Goal: Transaction & Acquisition: Purchase product/service

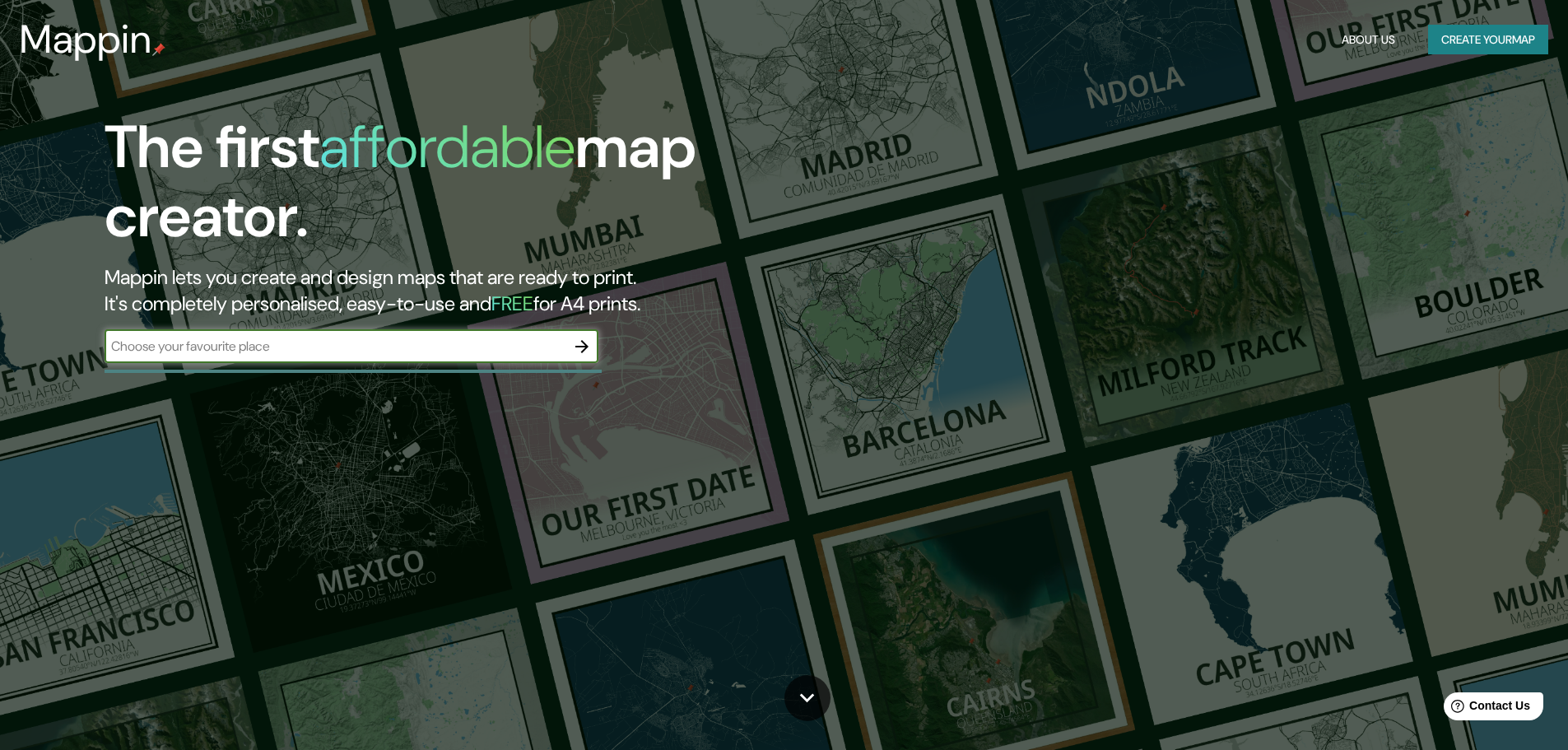
click at [475, 338] on input "text" at bounding box center [335, 346] width 461 height 19
type input "SÃO LEOPOLDO"
click at [586, 349] on icon "button" at bounding box center [582, 347] width 13 height 13
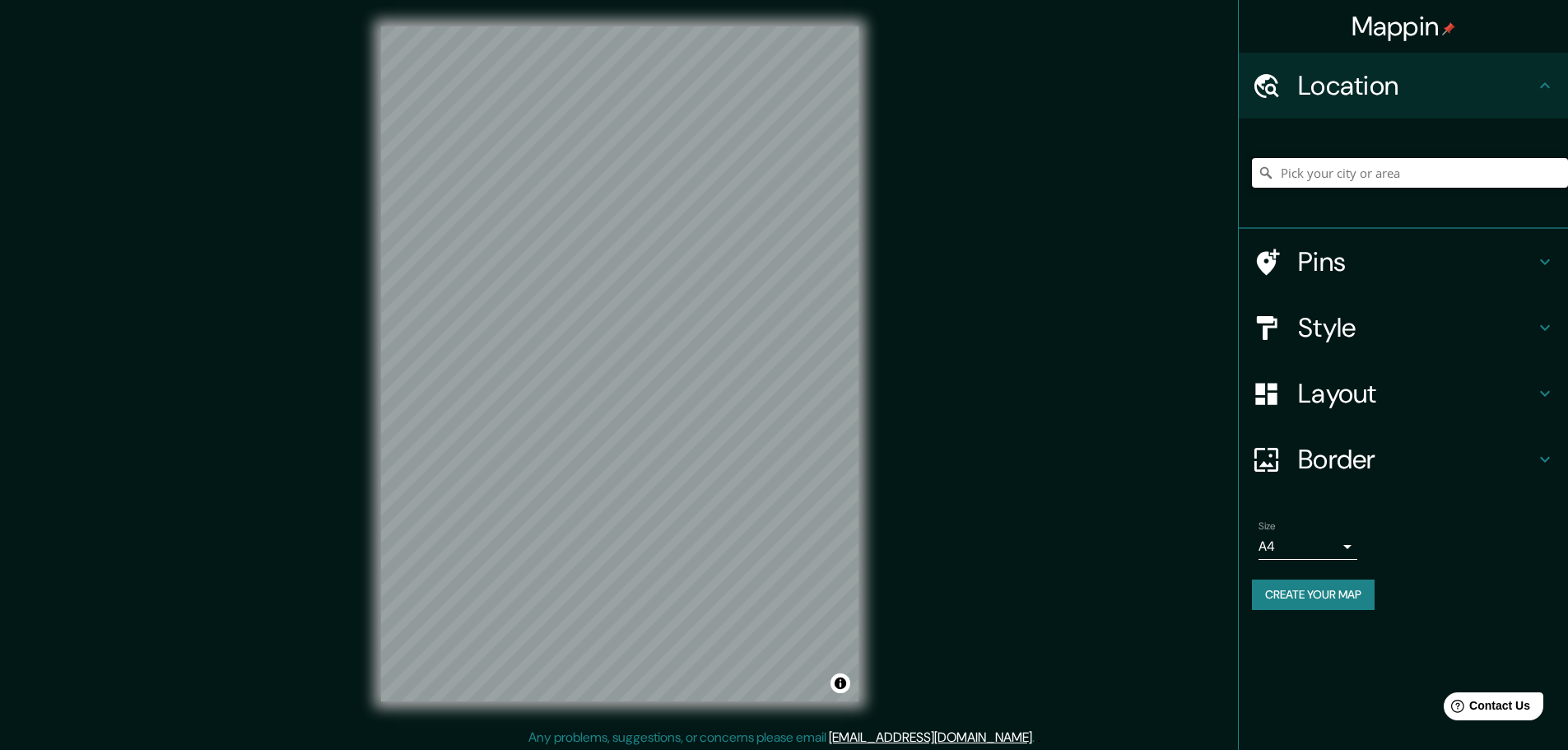
click at [1311, 177] on input "Pick your city or area" at bounding box center [1410, 173] width 316 height 30
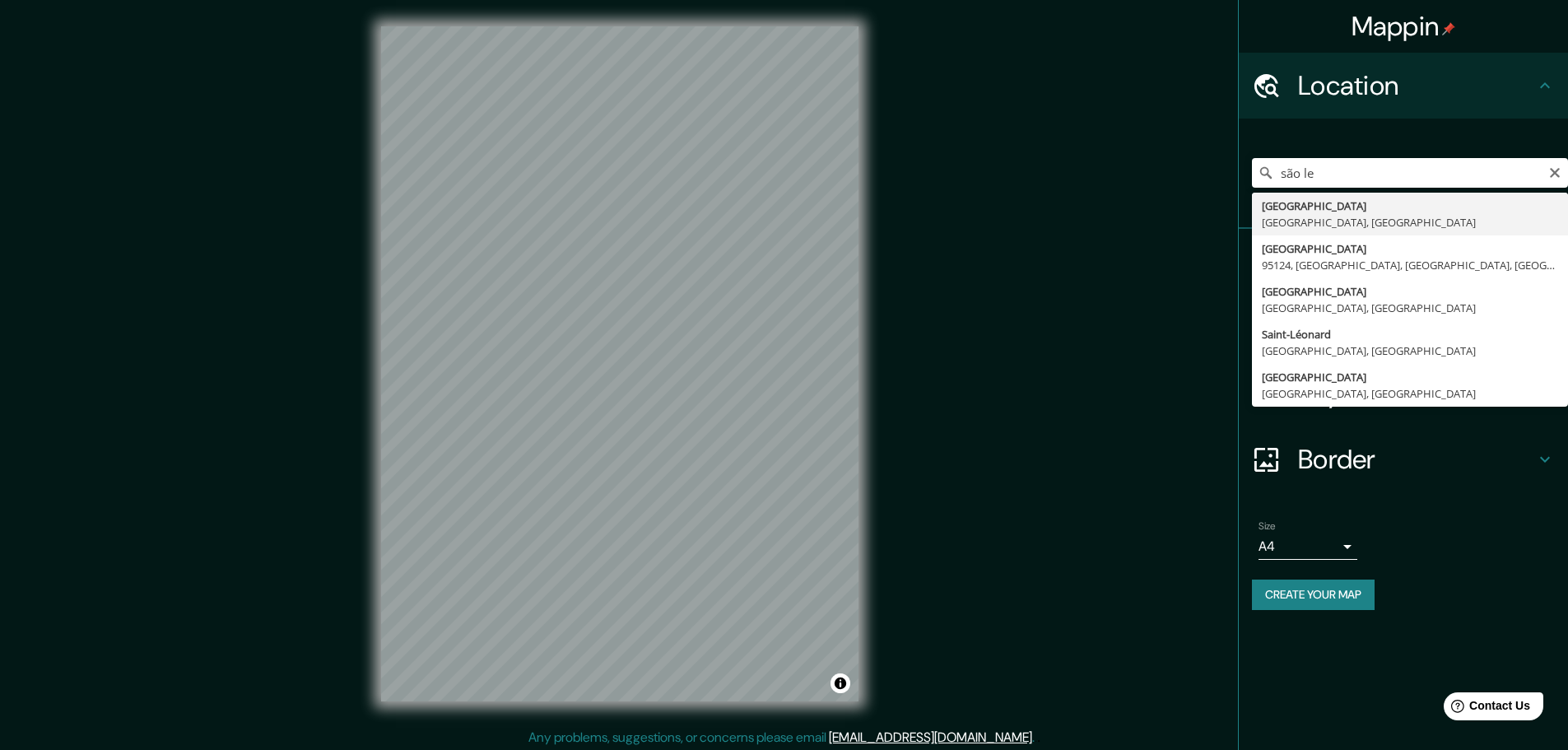
type input "São Leopoldo, Rio Grande do Sul, Brasil"
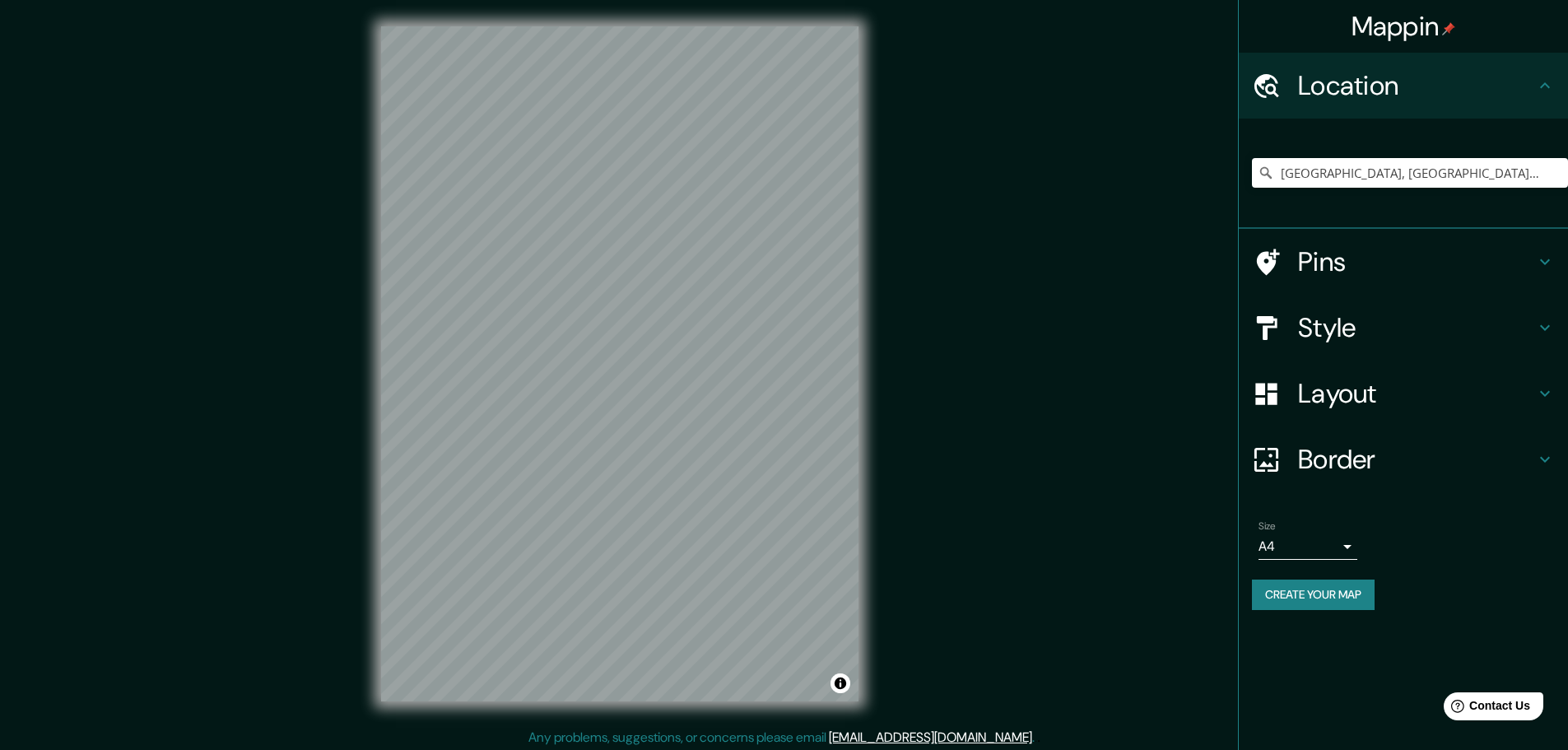
click at [1341, 540] on body "Mappin Location São Leopoldo, Rio Grande do Sul, Brasil Pins Style Layout Borde…" at bounding box center [784, 375] width 1568 height 750
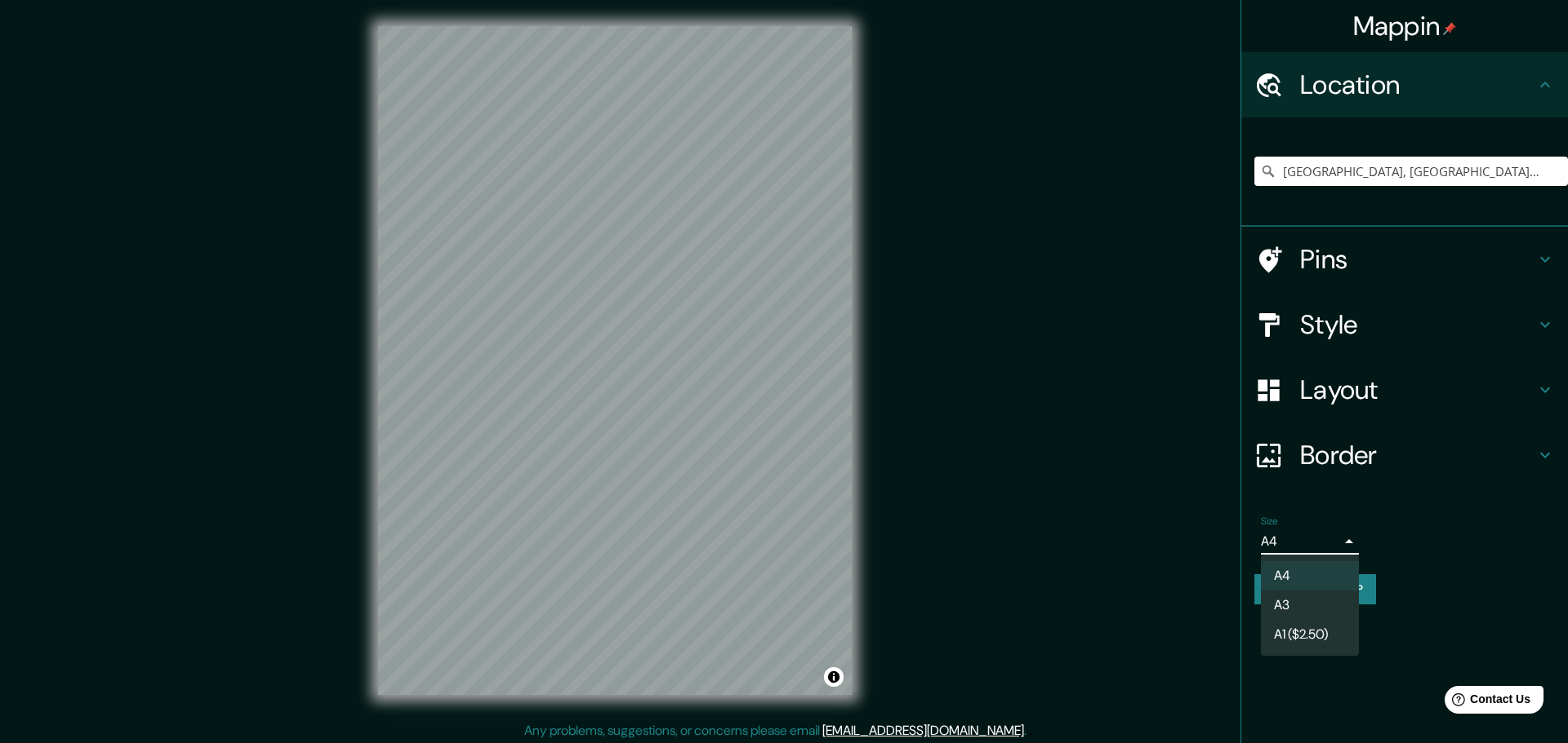
click at [1442, 533] on div at bounding box center [784, 371] width 1568 height 743
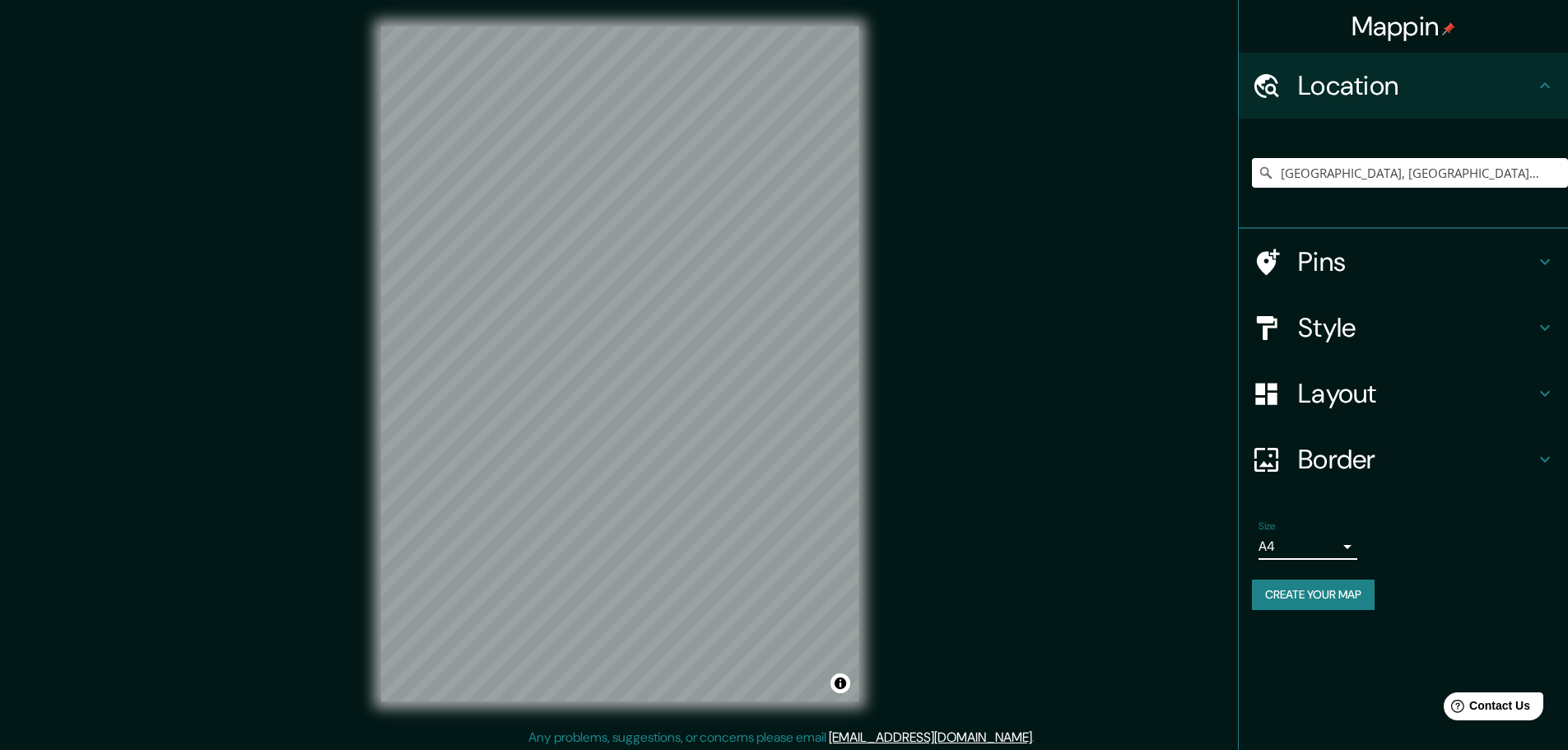
click at [1347, 544] on body "Mappin Location São Leopoldo, Rio Grande do Sul, Brasil Pins Style Layout Borde…" at bounding box center [784, 375] width 1568 height 750
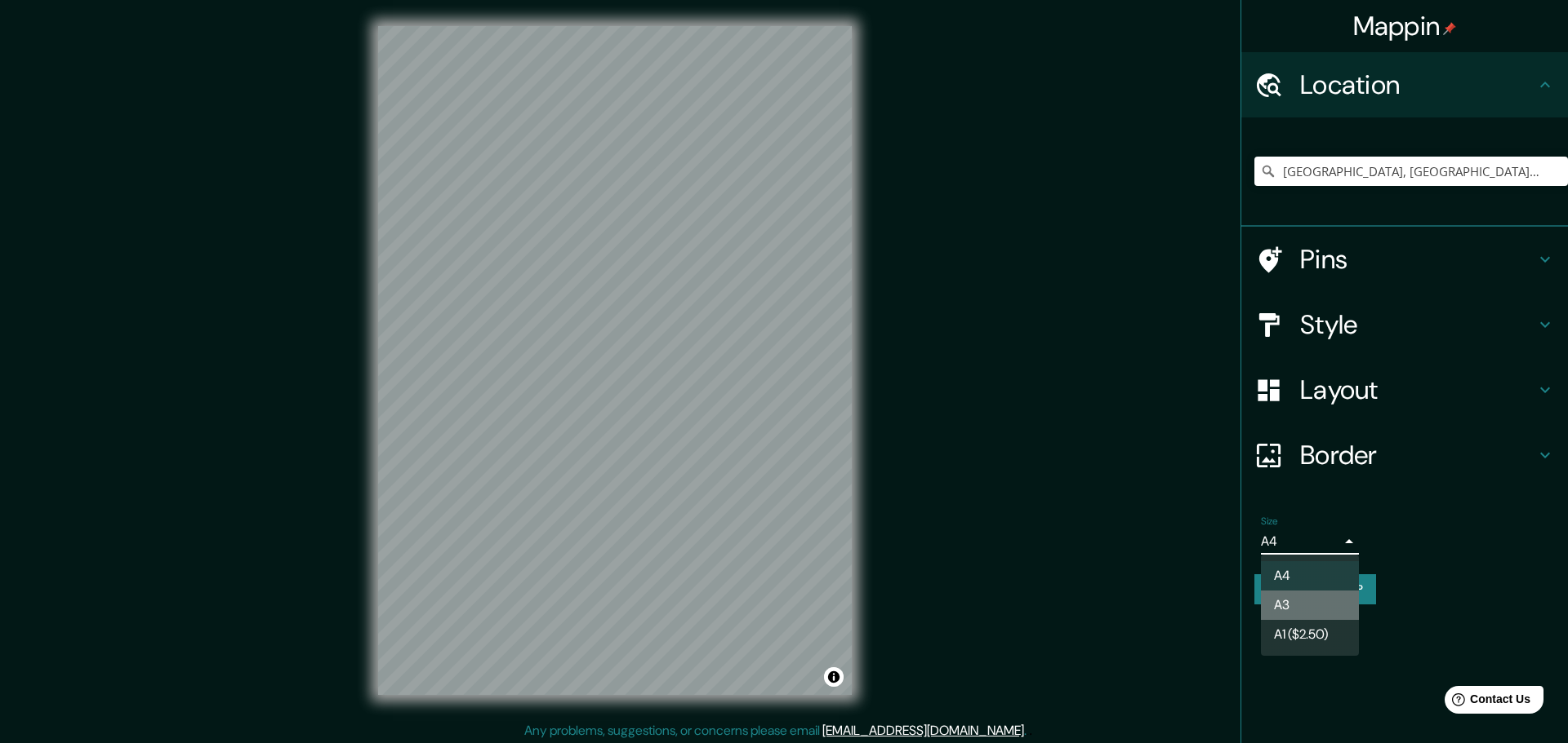
click at [1292, 596] on li "A3" at bounding box center [1310, 605] width 98 height 30
type input "a4"
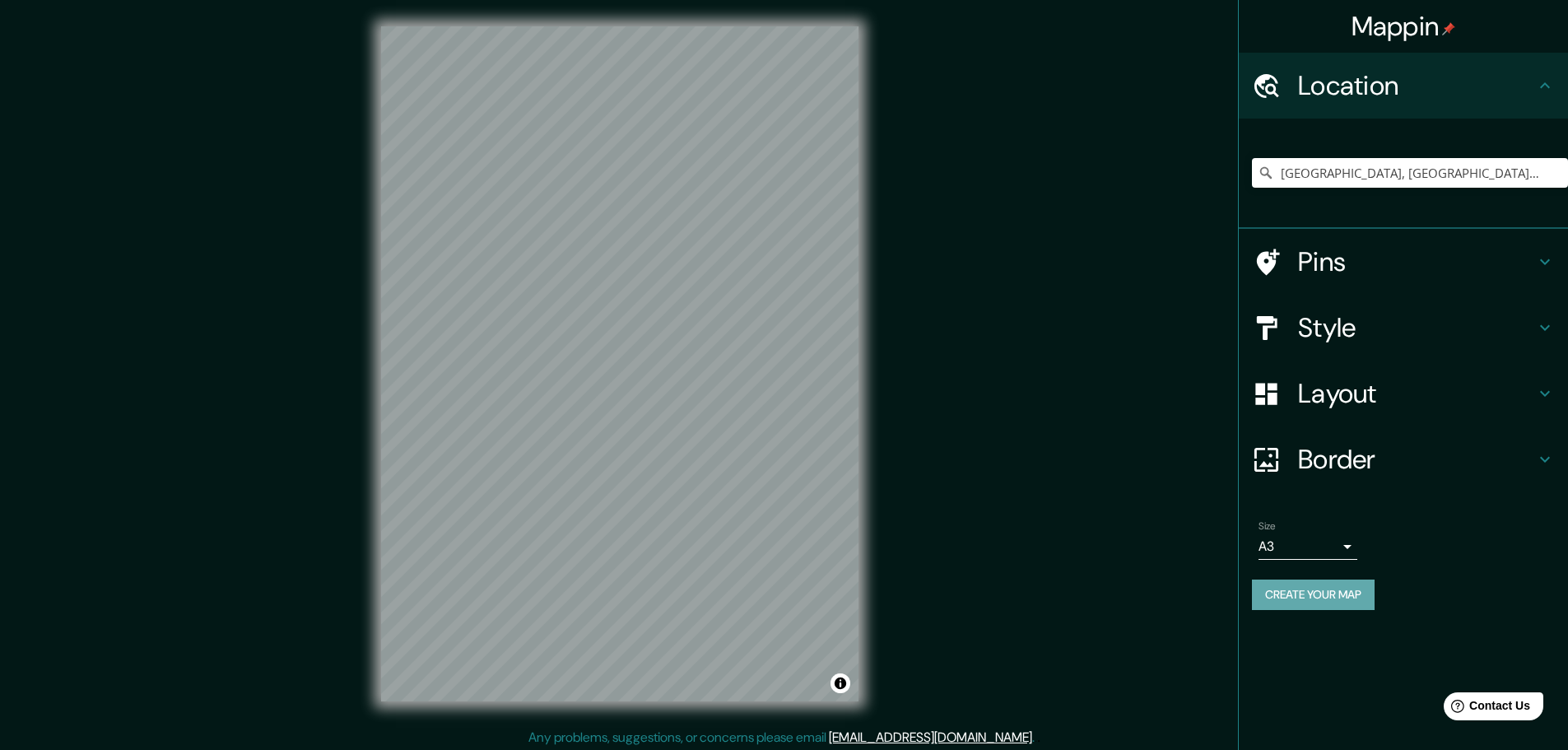
click at [1318, 590] on button "Create your map" at bounding box center [1313, 595] width 123 height 31
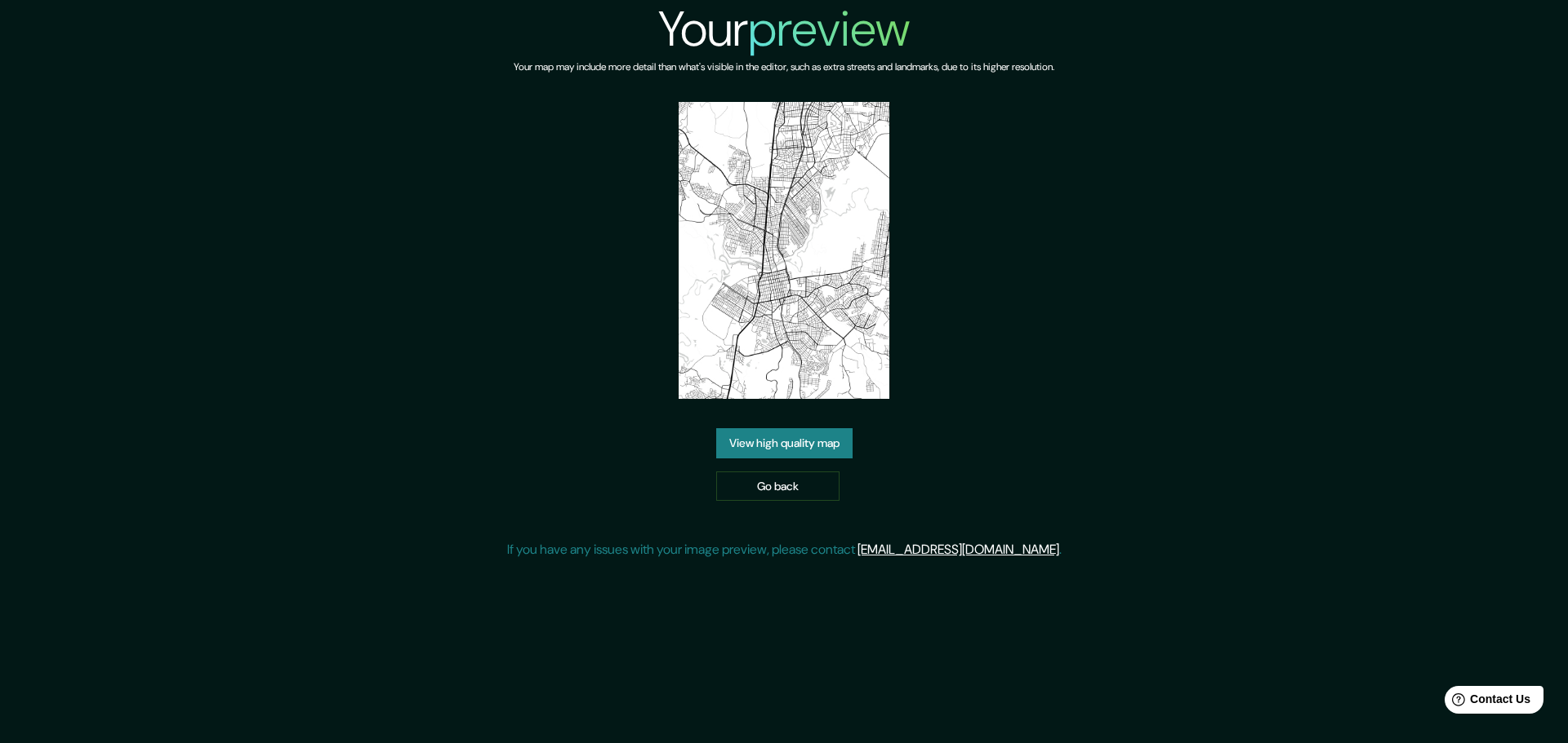
click at [787, 340] on img at bounding box center [784, 250] width 211 height 297
click at [744, 446] on link "View high quality map" at bounding box center [784, 443] width 137 height 31
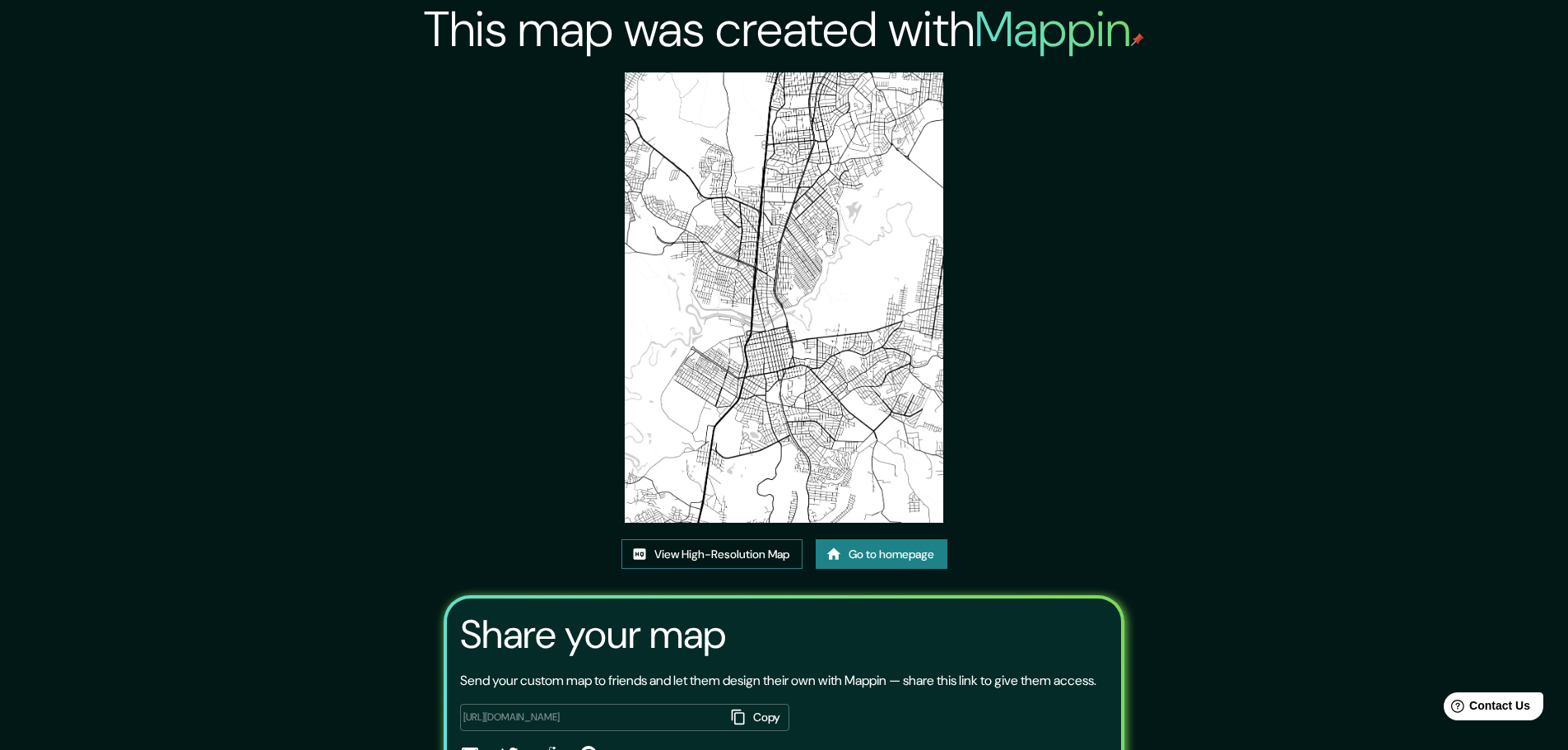
click at [755, 550] on link "View High-Resolution Map" at bounding box center [712, 554] width 181 height 31
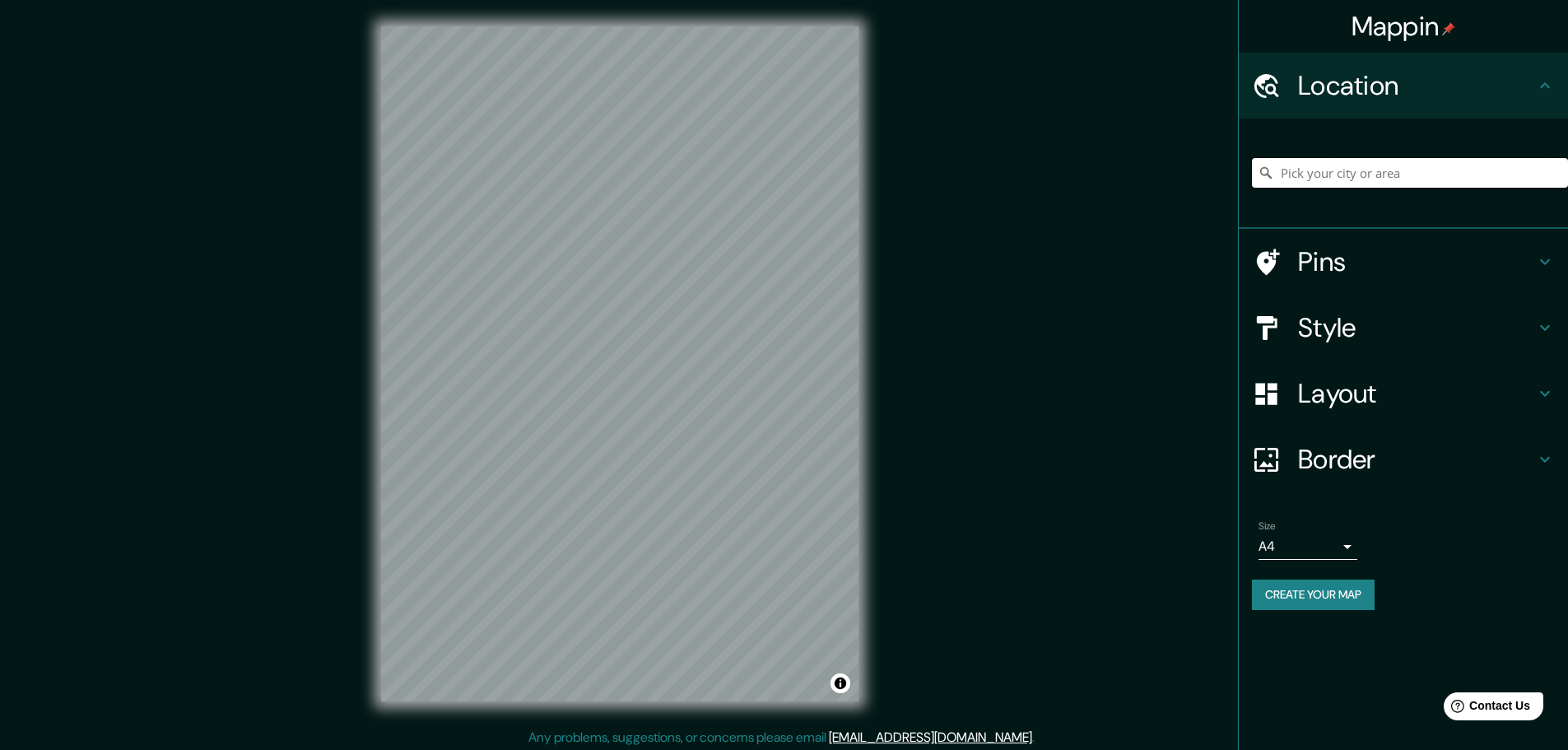
click at [1347, 161] on input "Pick your city or area" at bounding box center [1410, 173] width 316 height 30
click at [1347, 169] on input "Pick your city or area" at bounding box center [1410, 173] width 316 height 30
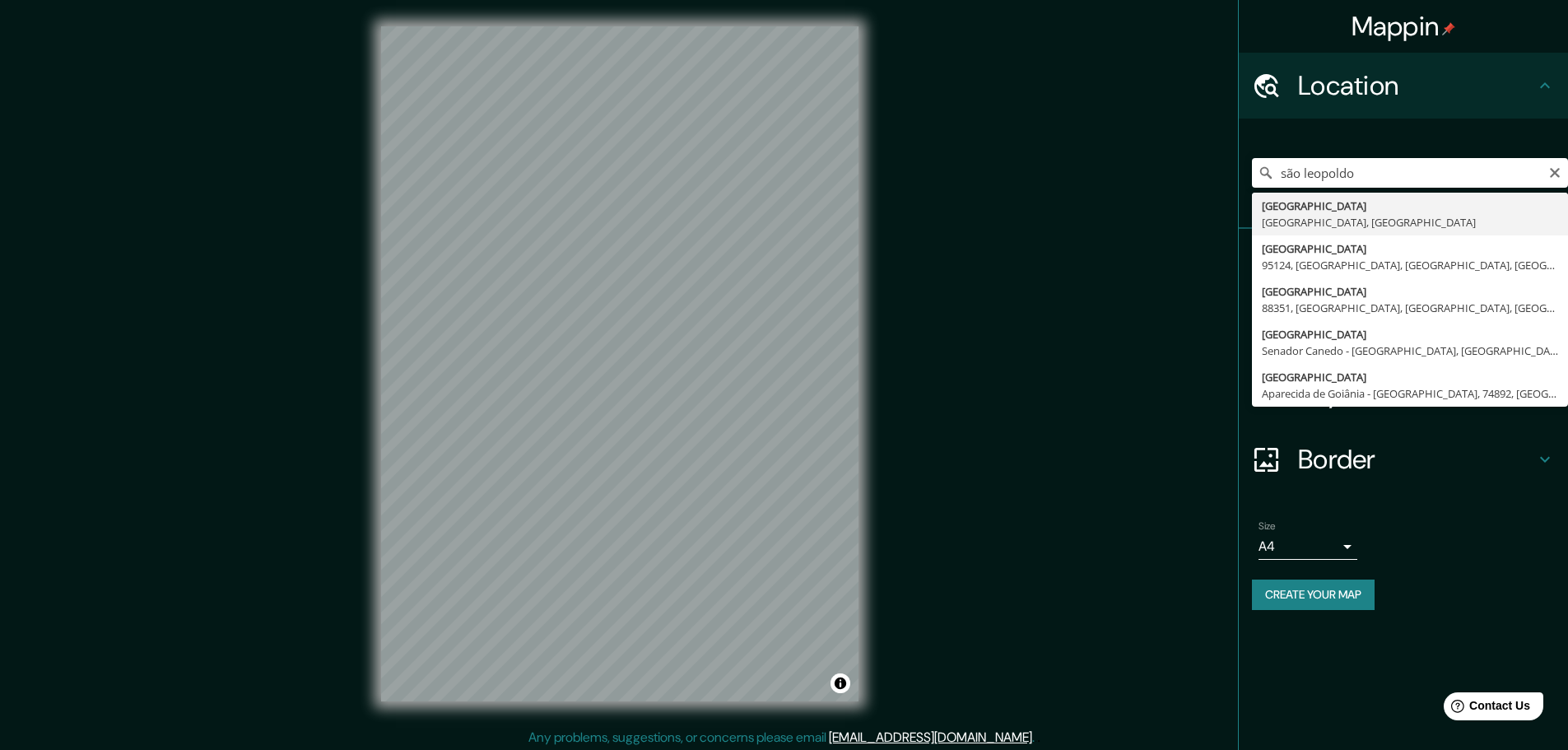
type input "[GEOGRAPHIC_DATA], [GEOGRAPHIC_DATA], [GEOGRAPHIC_DATA]"
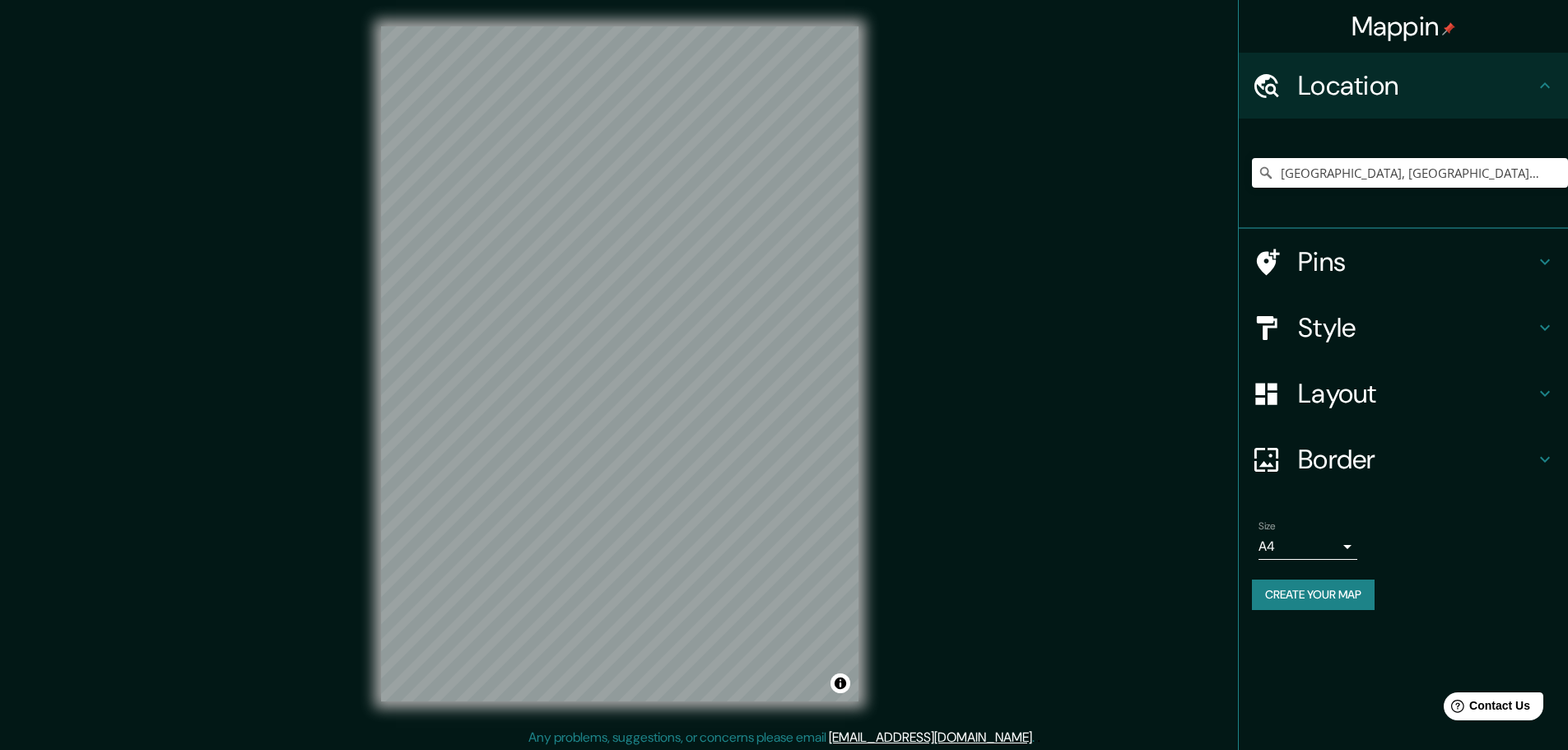
click at [1536, 258] on icon at bounding box center [1545, 262] width 20 height 20
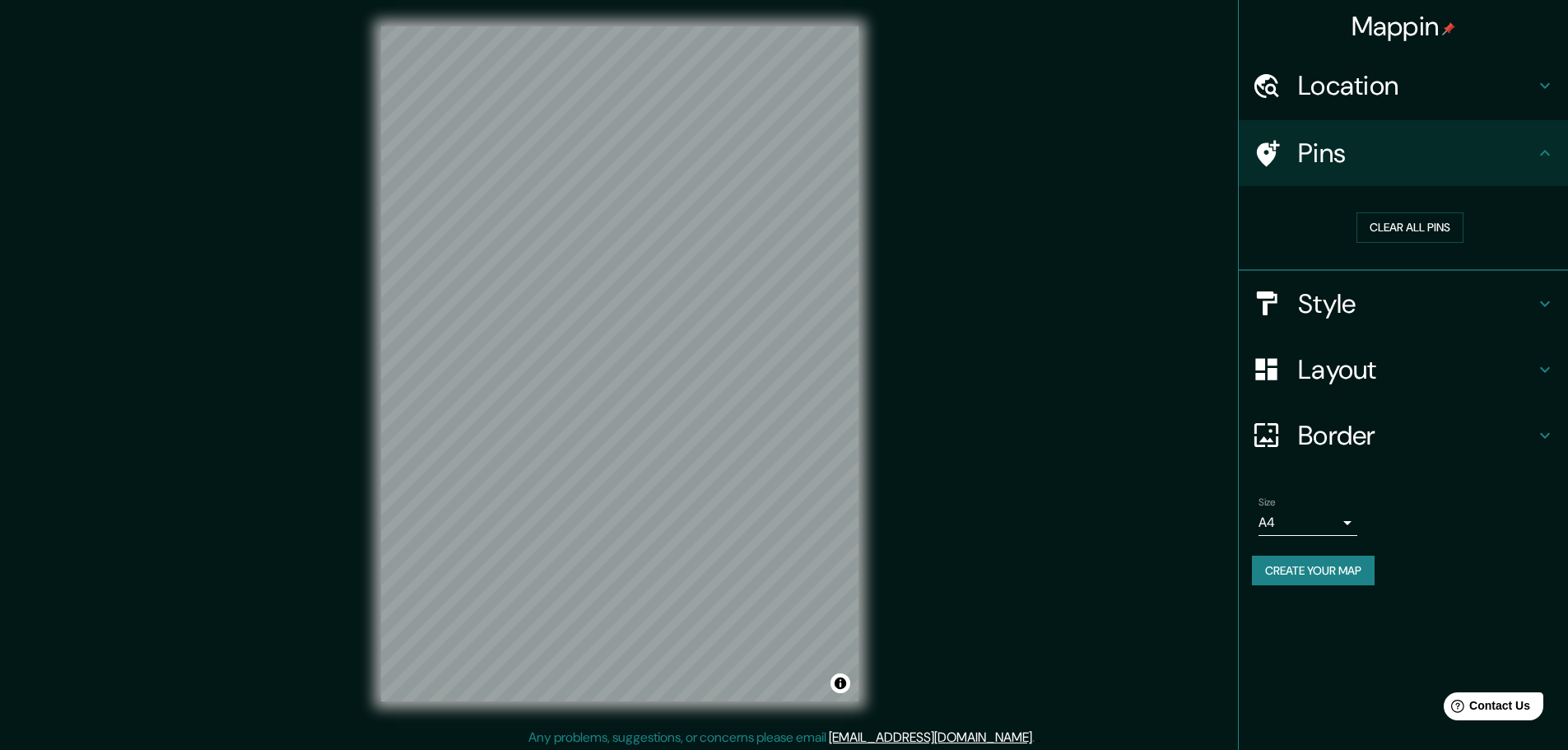
click at [1547, 142] on div "Pins" at bounding box center [1403, 153] width 329 height 66
click at [1534, 309] on h4 "Style" at bounding box center [1417, 304] width 238 height 33
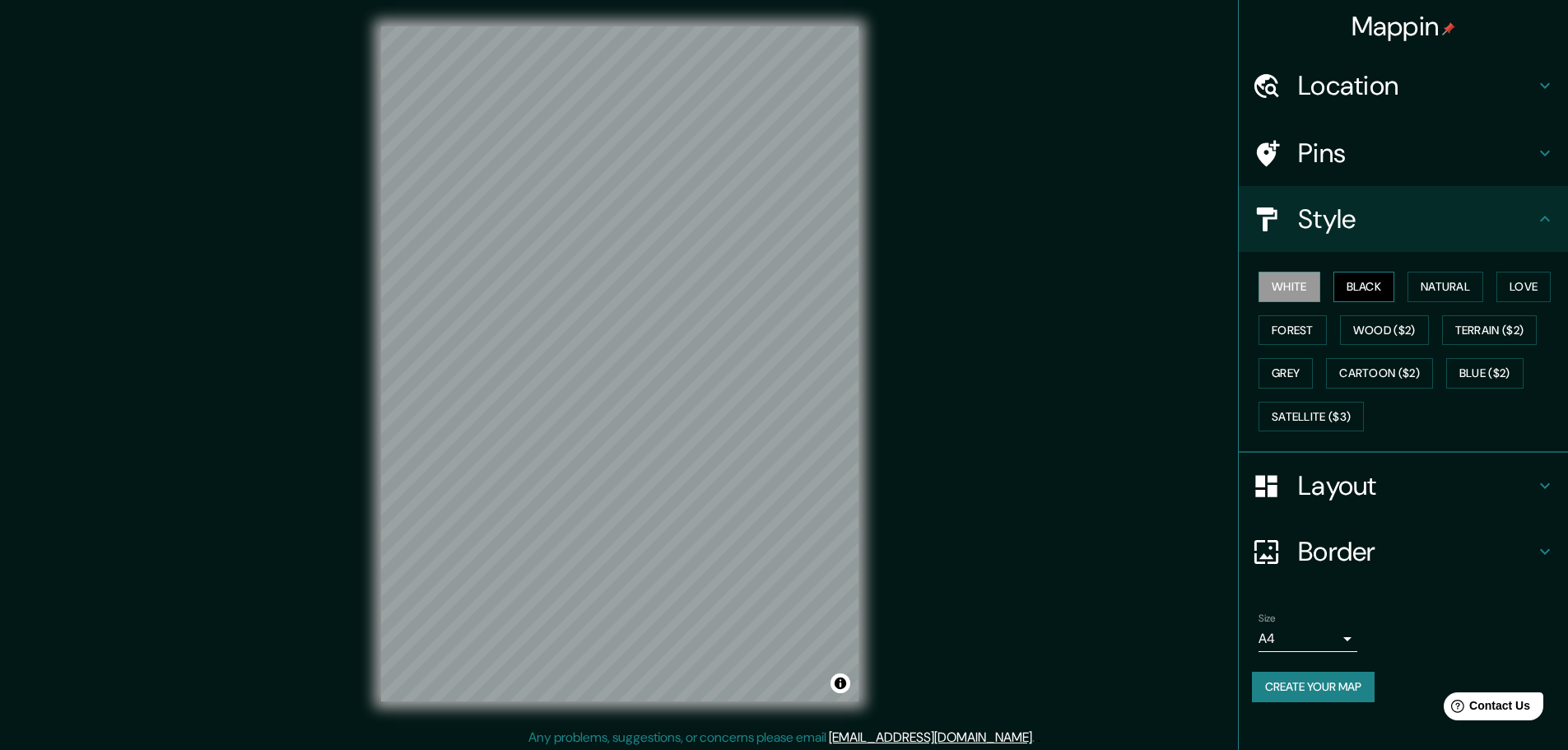
click at [1375, 287] on button "Black" at bounding box center [1364, 287] width 62 height 31
click at [1460, 472] on h4 "Layout" at bounding box center [1417, 485] width 238 height 33
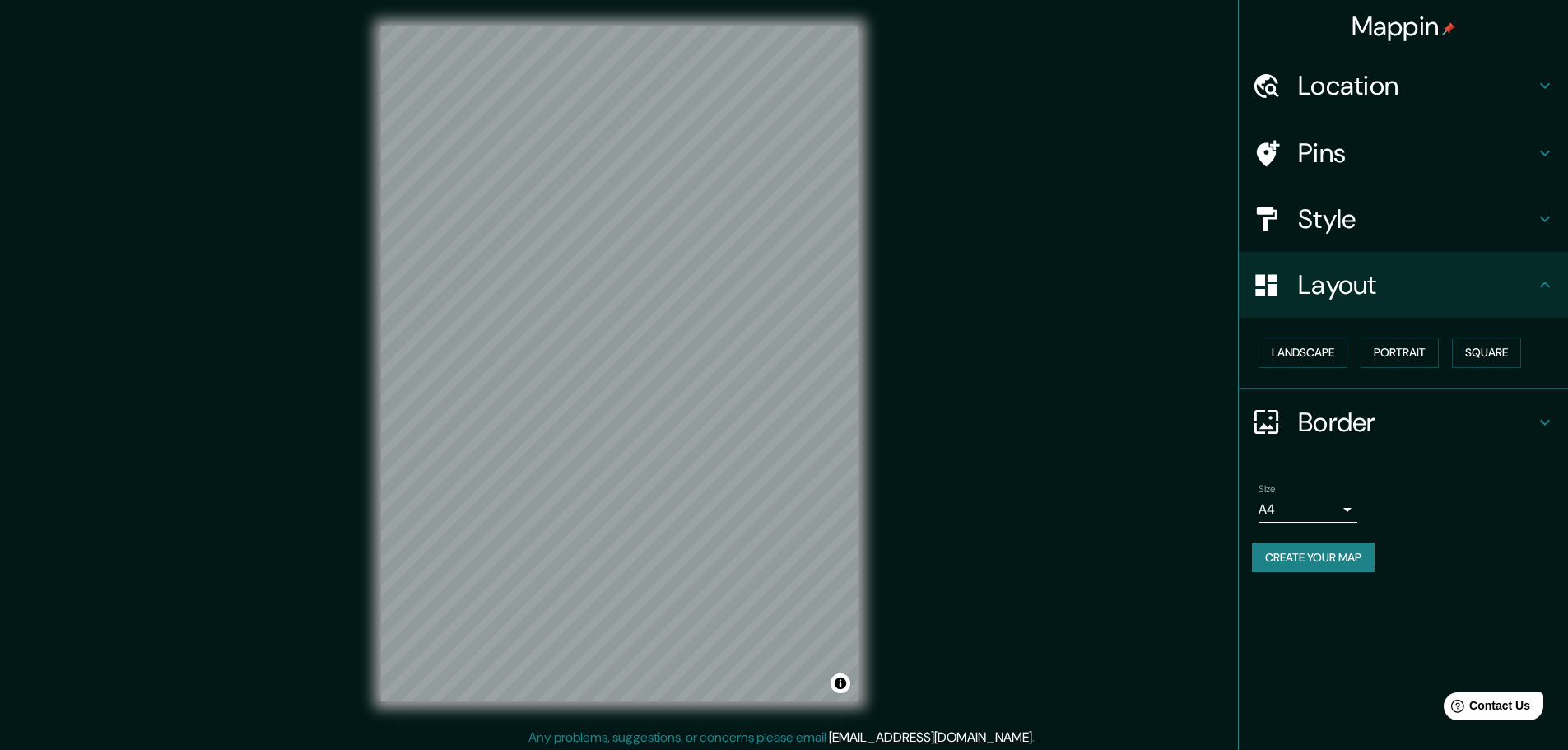
click at [1472, 421] on h4 "Border" at bounding box center [1417, 422] width 238 height 33
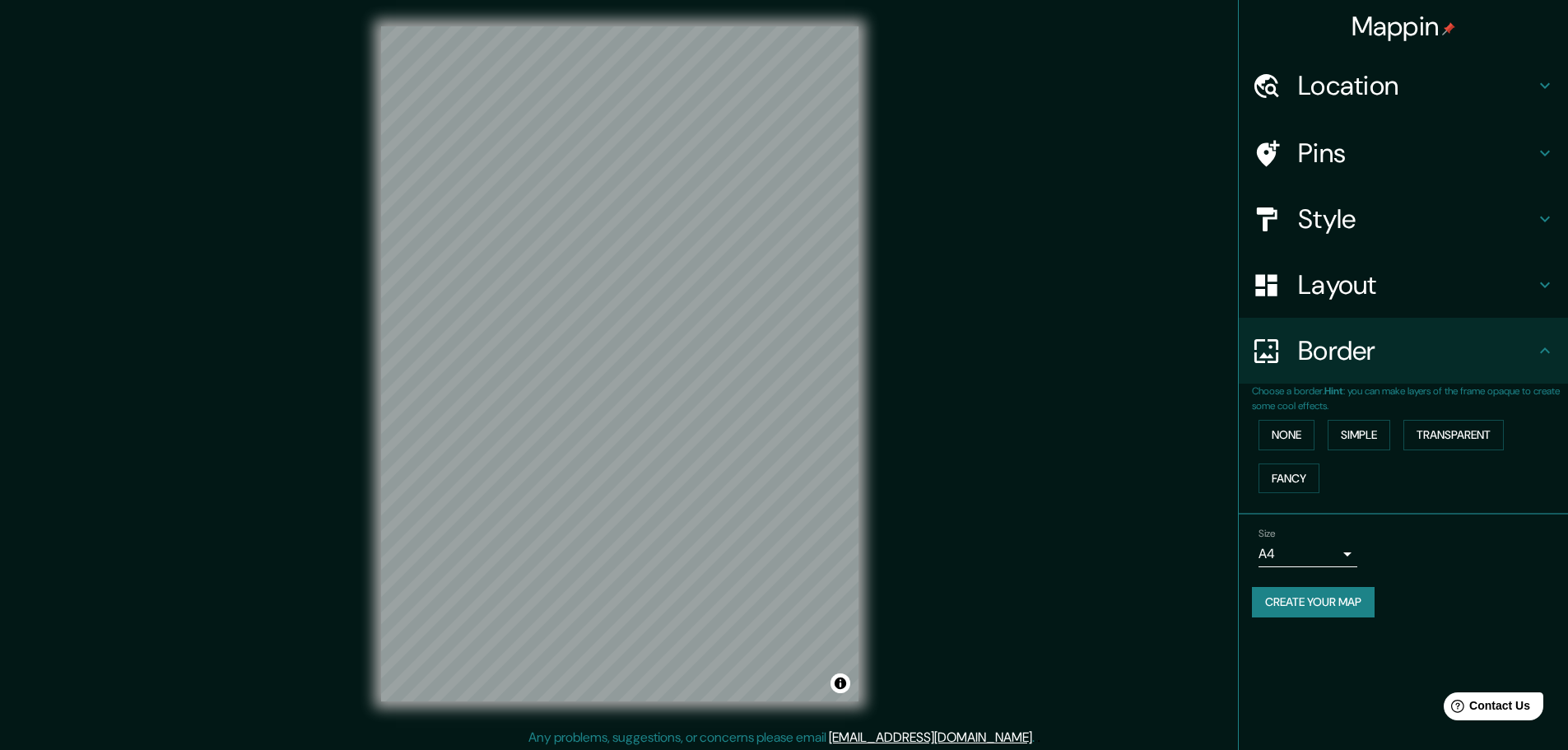
click at [1499, 370] on div "Border" at bounding box center [1403, 351] width 329 height 66
click at [1483, 286] on h4 "Layout" at bounding box center [1417, 285] width 238 height 33
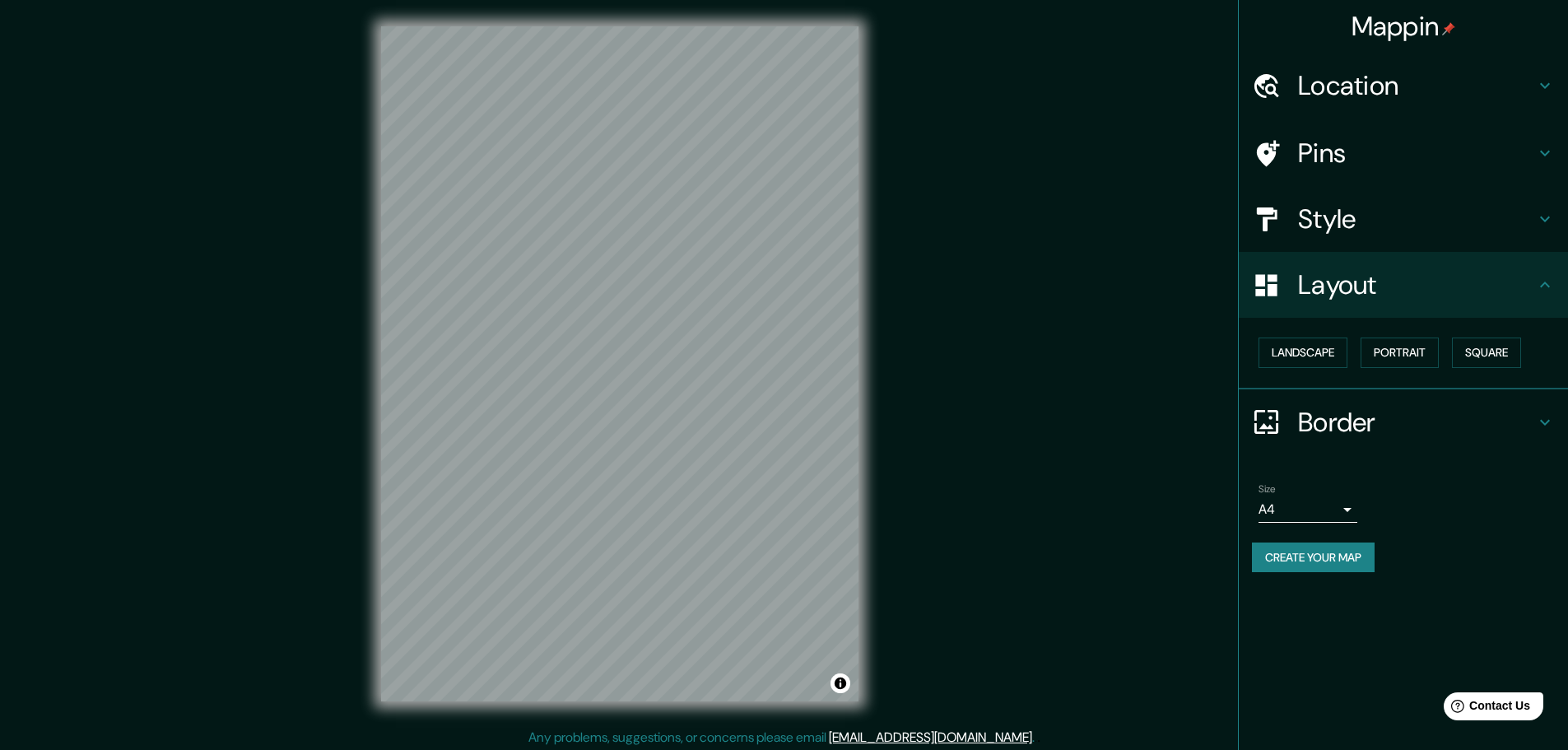
click at [1460, 223] on h4 "Style" at bounding box center [1417, 219] width 238 height 33
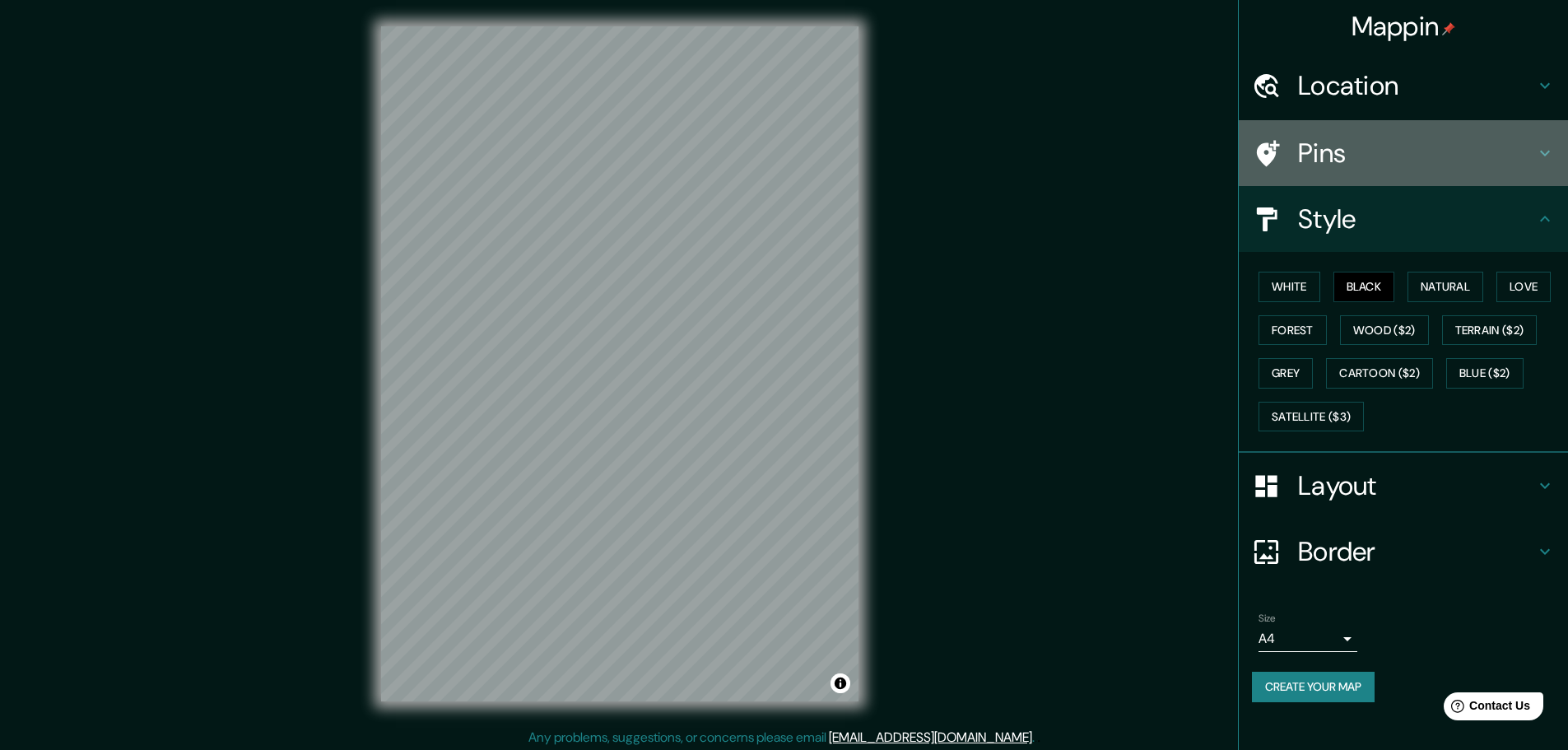
click at [1438, 156] on h4 "Pins" at bounding box center [1417, 153] width 238 height 33
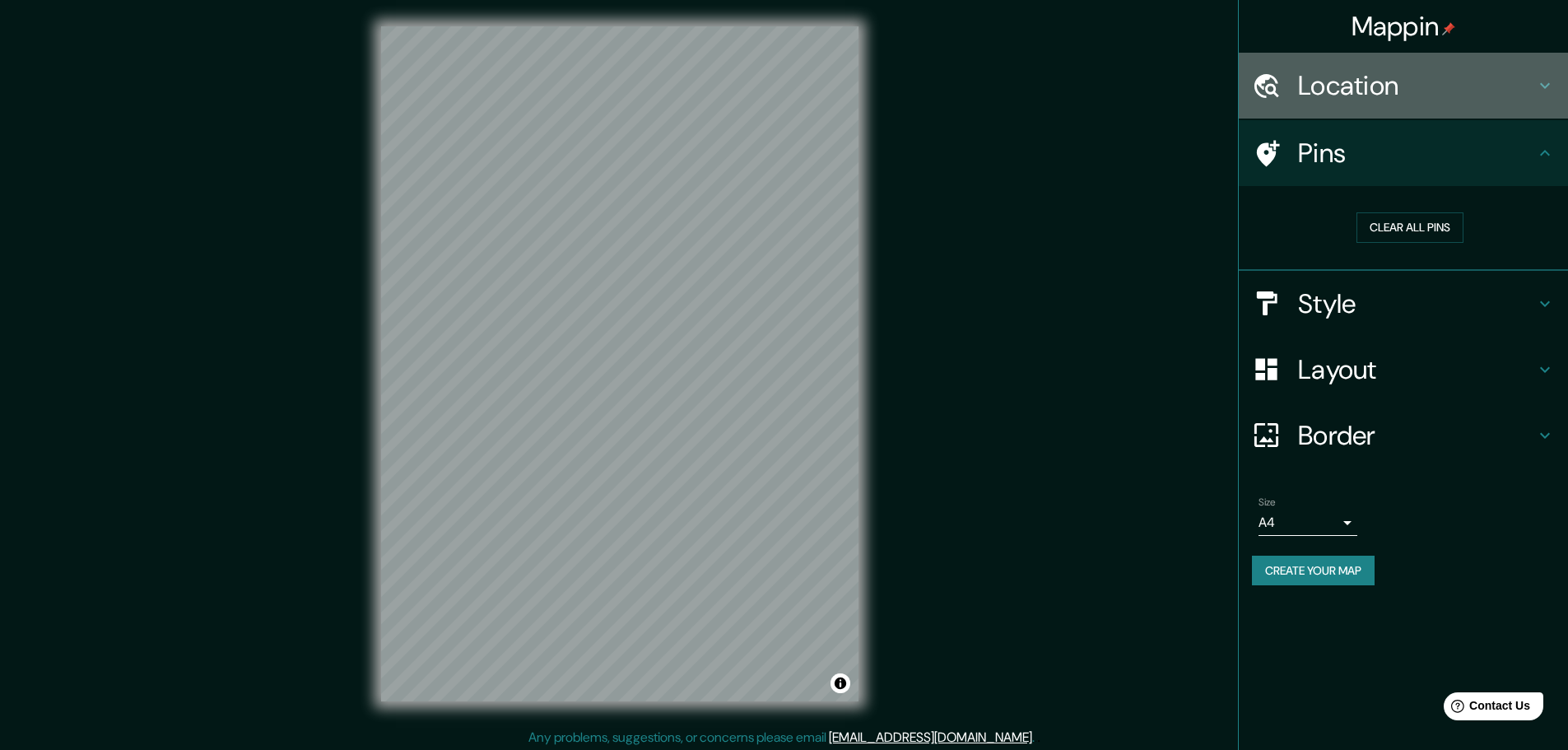
click at [1450, 98] on h4 "Location" at bounding box center [1417, 85] width 238 height 33
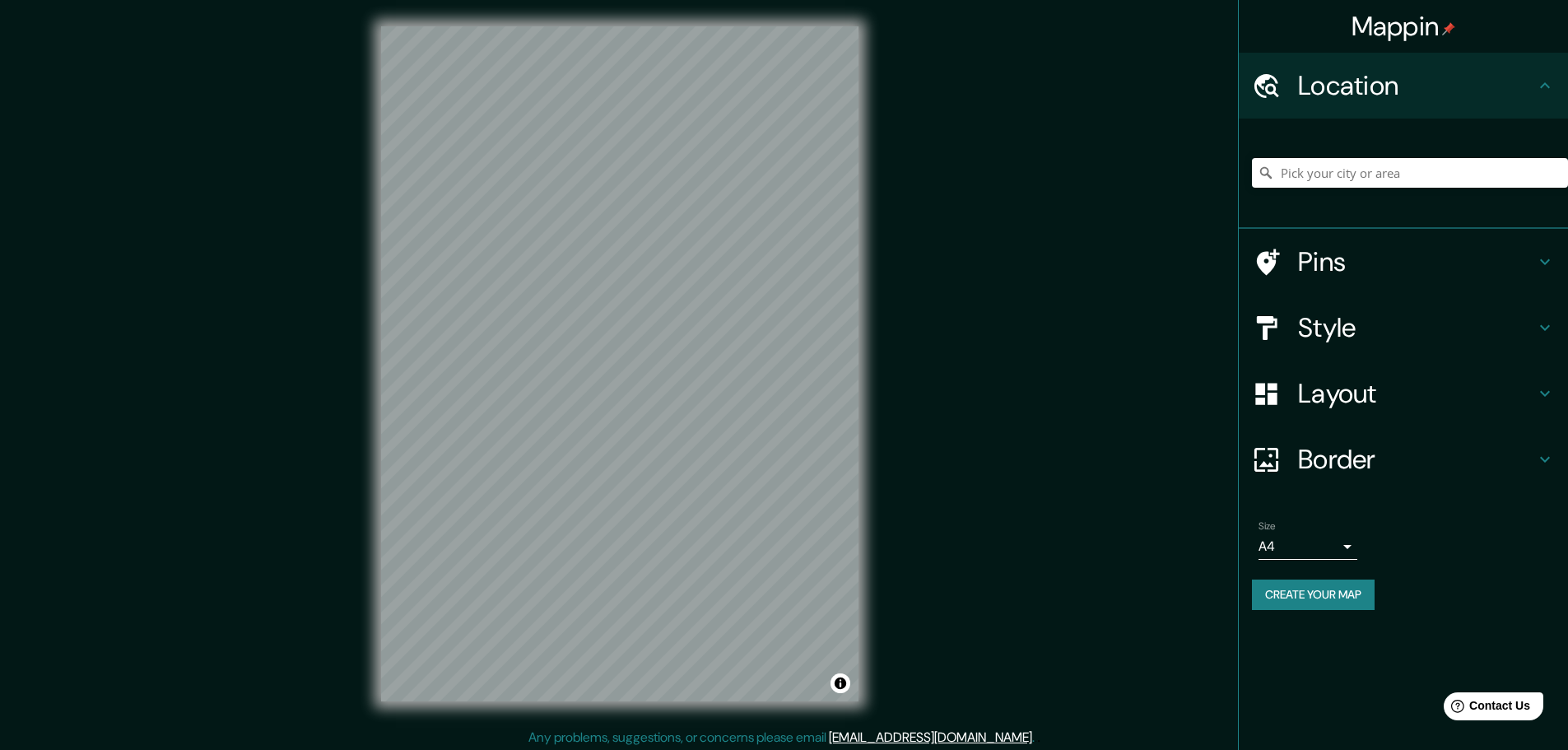
click at [1153, 121] on div "Mappin Location Pins Style Layout Border Choose a border. Hint : you can make l…" at bounding box center [784, 377] width 1568 height 755
